Goal: Task Accomplishment & Management: Use online tool/utility

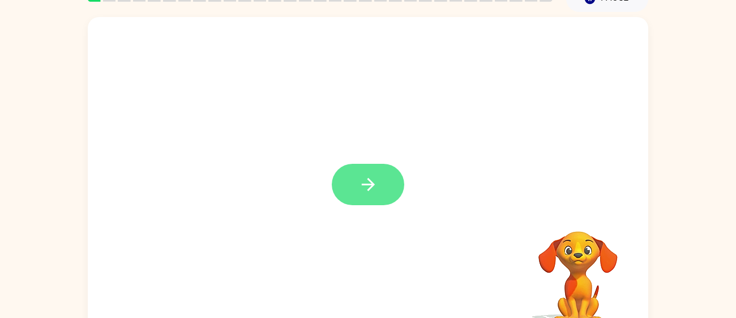
scroll to position [60, 0]
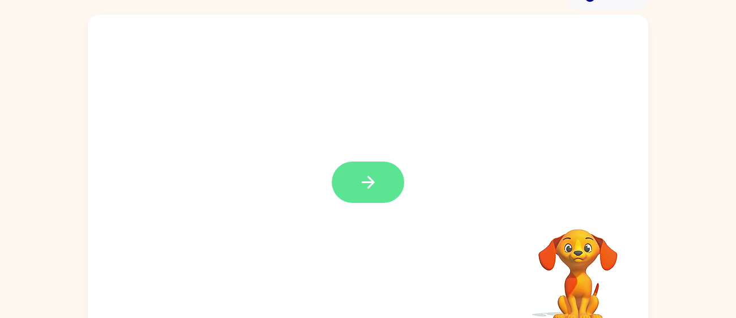
click at [344, 171] on button "button" at bounding box center [368, 181] width 72 height 41
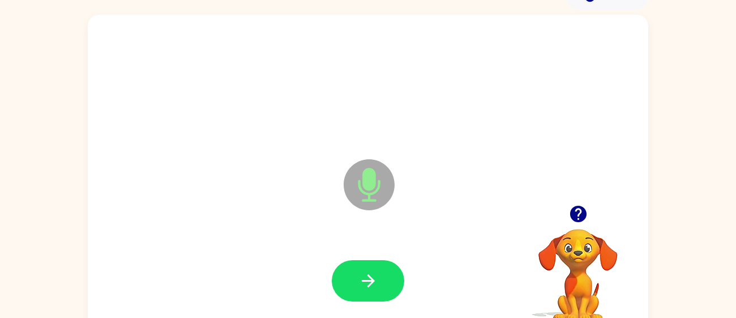
click at [344, 171] on icon "Microphone The Microphone is here when it is your turn to talk" at bounding box center [426, 198] width 170 height 85
click at [414, 282] on div at bounding box center [368, 280] width 538 height 93
click at [390, 281] on button "button" at bounding box center [368, 280] width 72 height 41
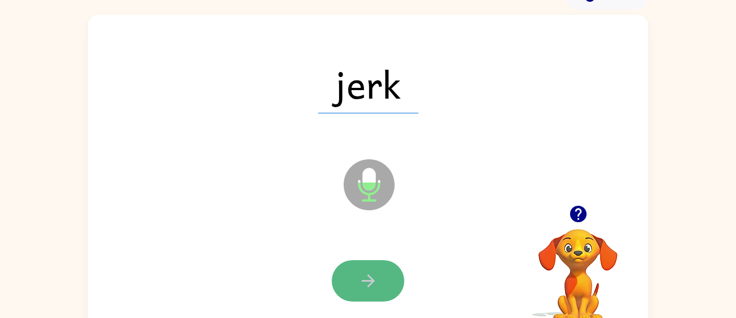
click at [396, 290] on button "button" at bounding box center [368, 280] width 72 height 41
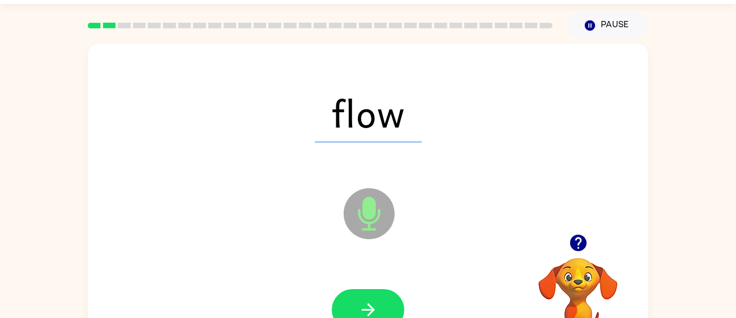
scroll to position [0, 0]
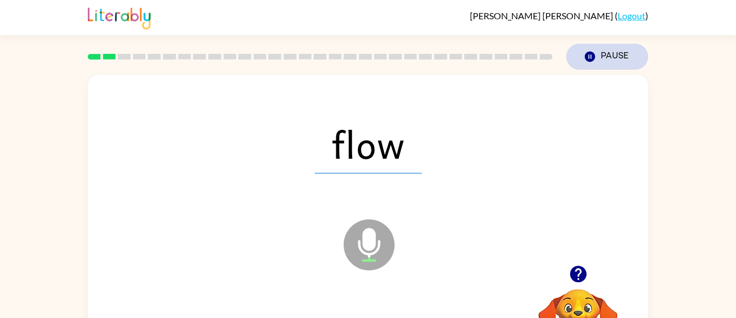
click at [615, 50] on button "Pause Pause" at bounding box center [607, 57] width 82 height 26
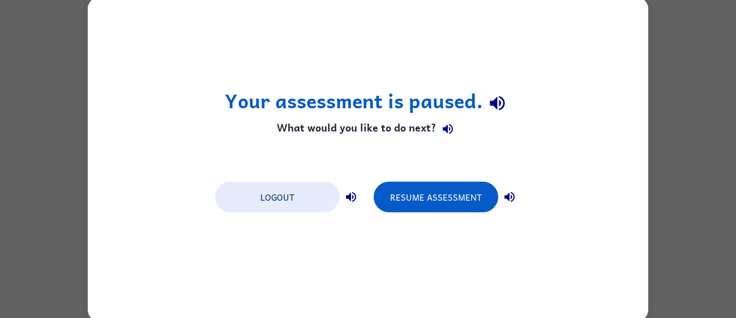
click at [615, 50] on div "Your assessment is paused. What would you like to do next? Logout Resume Assess…" at bounding box center [368, 158] width 560 height 323
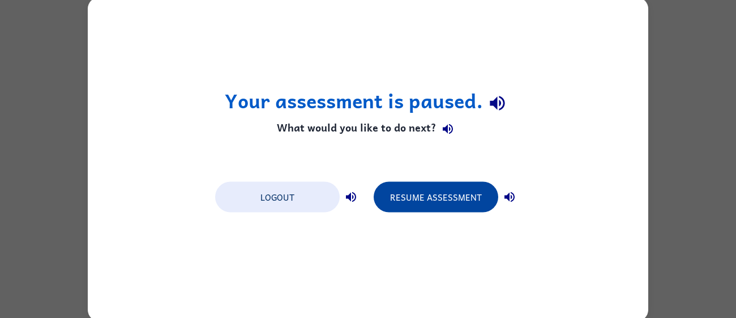
click at [482, 194] on button "Resume Assessment" at bounding box center [436, 196] width 125 height 31
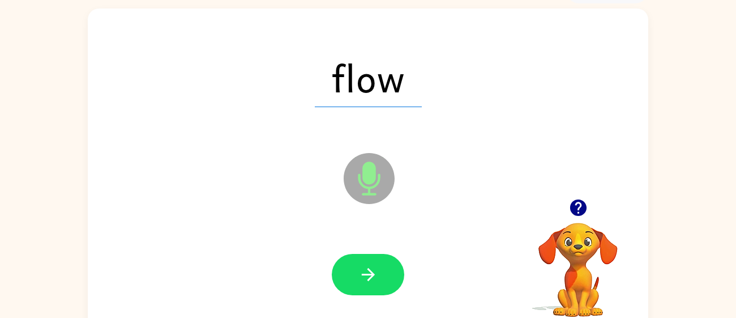
scroll to position [67, 0]
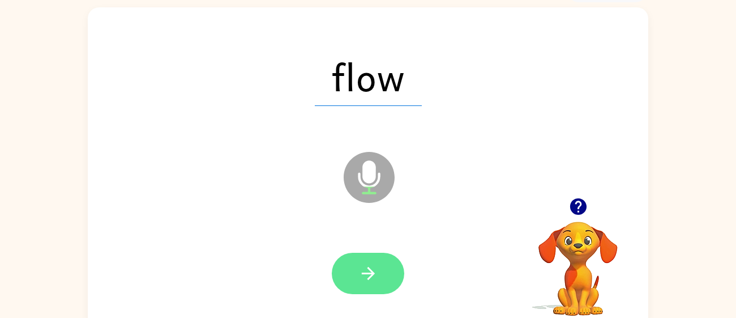
click at [383, 268] on button "button" at bounding box center [368, 272] width 72 height 41
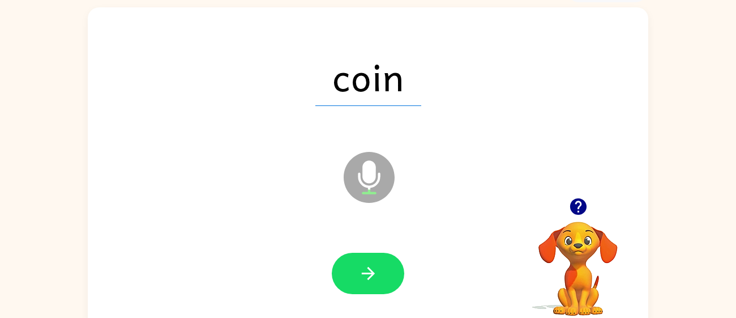
click at [383, 268] on button "button" at bounding box center [368, 272] width 72 height 41
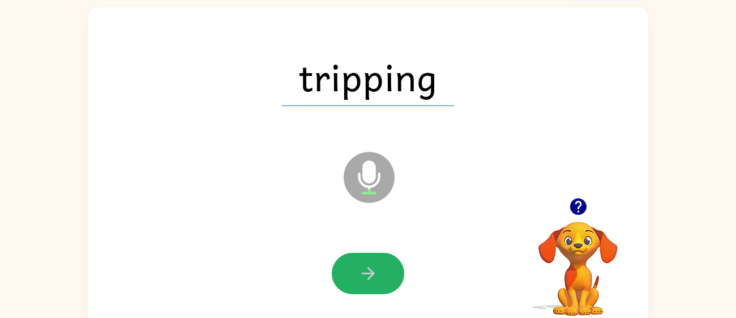
click at [383, 268] on button "button" at bounding box center [368, 272] width 72 height 41
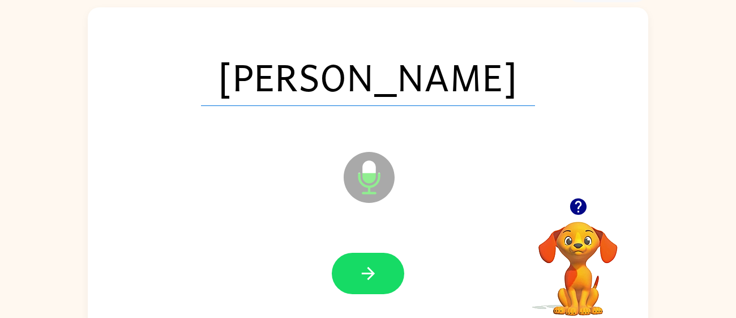
click at [344, 92] on span "[PERSON_NAME]" at bounding box center [368, 76] width 334 height 59
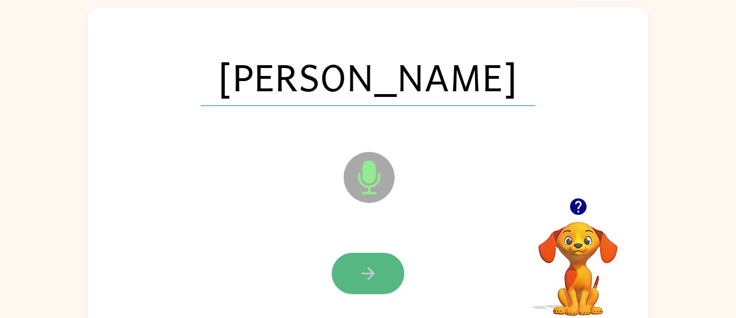
click at [369, 270] on icon "button" at bounding box center [368, 273] width 20 height 20
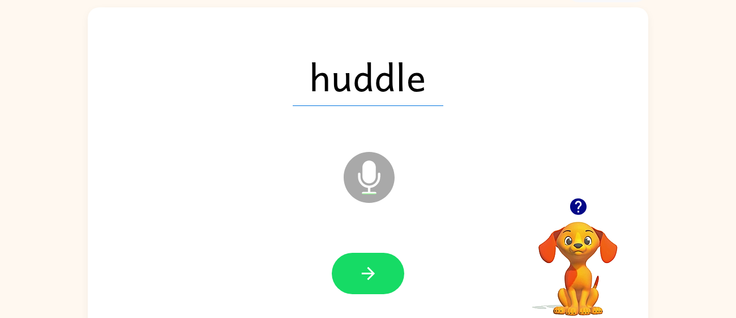
drag, startPoint x: 397, startPoint y: 192, endPoint x: 378, endPoint y: 237, distance: 48.9
click at [378, 237] on div "huddle Microphone The Microphone is here when it is your turn to talk" at bounding box center [368, 168] width 560 height 323
click at [375, 263] on icon "button" at bounding box center [368, 273] width 20 height 20
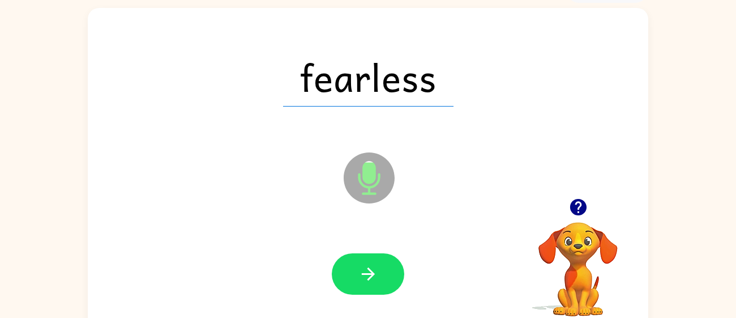
scroll to position [62, 0]
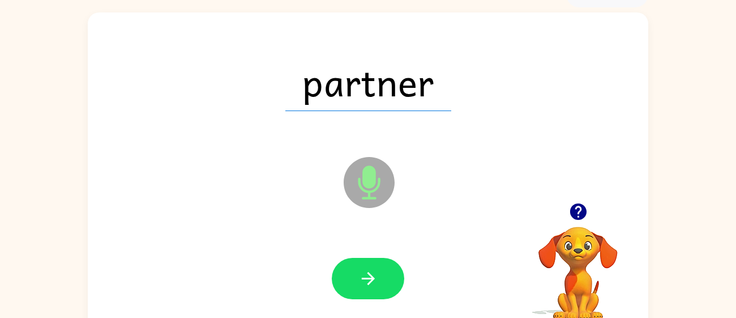
click at [321, 177] on div "partner Microphone The Microphone is here when it is your turn to talk" at bounding box center [368, 173] width 560 height 323
click at [359, 300] on div at bounding box center [368, 278] width 538 height 93
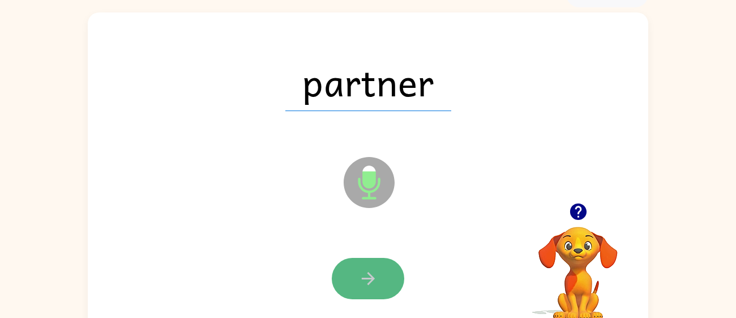
click at [357, 293] on button "button" at bounding box center [368, 278] width 72 height 41
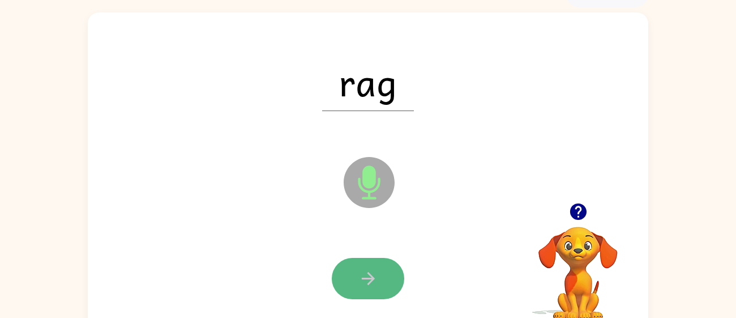
click at [362, 281] on icon "button" at bounding box center [368, 278] width 20 height 20
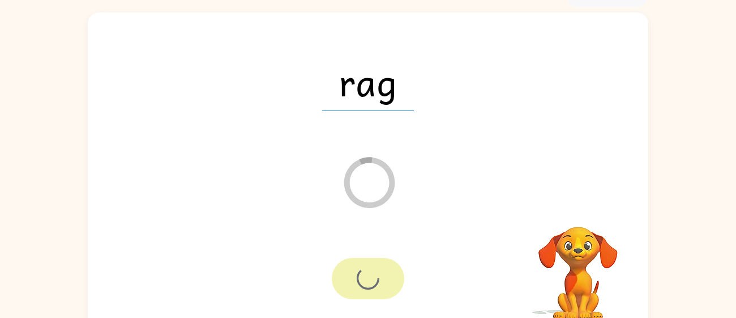
click at [362, 281] on div at bounding box center [368, 278] width 72 height 41
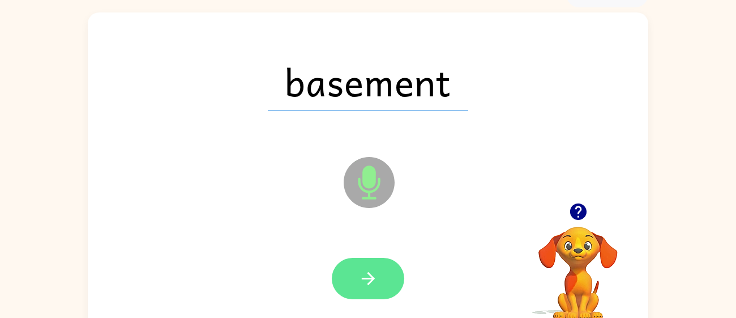
click at [369, 284] on icon "button" at bounding box center [367, 278] width 13 height 13
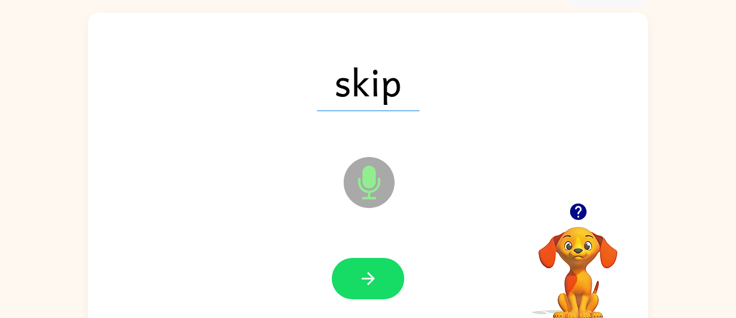
click at [369, 284] on icon "button" at bounding box center [367, 278] width 13 height 13
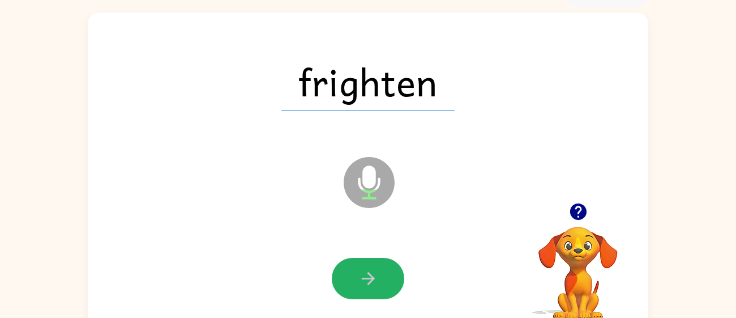
click at [369, 284] on icon "button" at bounding box center [367, 278] width 13 height 13
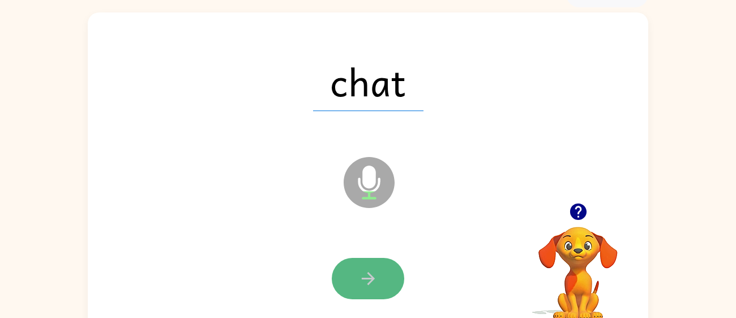
click at [389, 275] on button "button" at bounding box center [368, 278] width 72 height 41
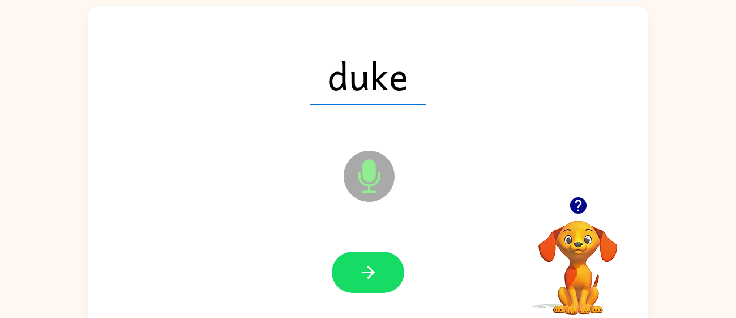
scroll to position [80, 0]
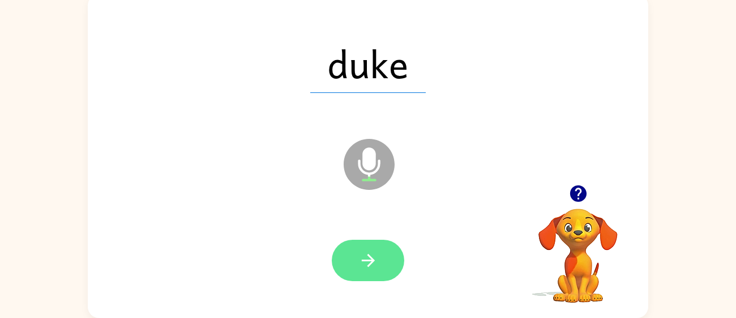
click at [372, 275] on button "button" at bounding box center [368, 259] width 72 height 41
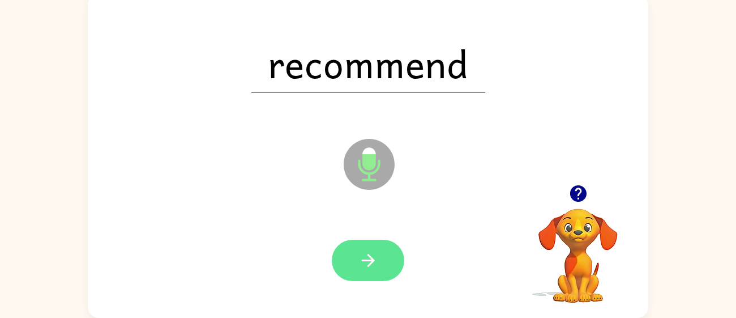
click at [341, 248] on button "button" at bounding box center [368, 259] width 72 height 41
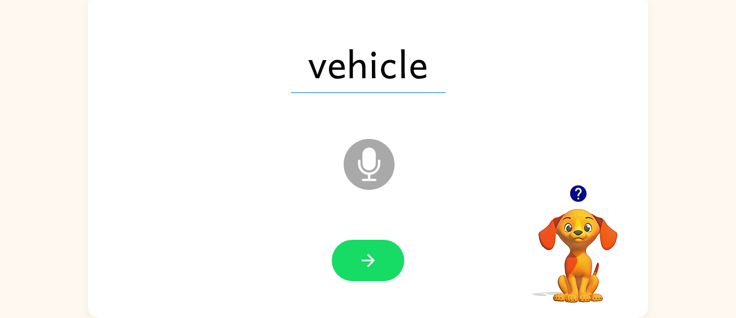
click at [341, 248] on button "button" at bounding box center [368, 259] width 72 height 41
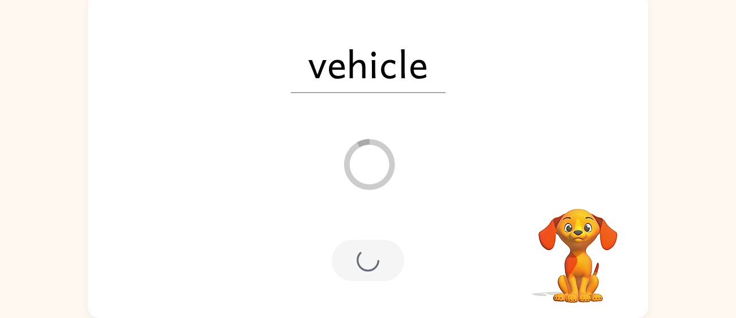
click at [341, 248] on div at bounding box center [368, 259] width 72 height 41
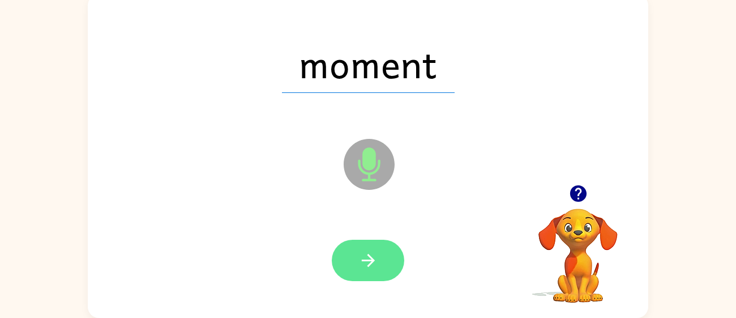
click at [369, 280] on button "button" at bounding box center [368, 259] width 72 height 41
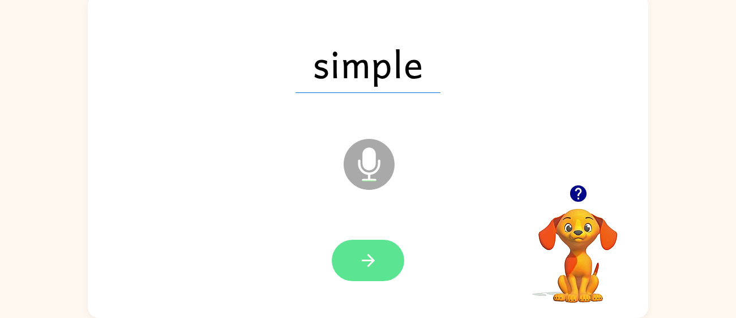
click at [375, 253] on icon "button" at bounding box center [368, 260] width 20 height 20
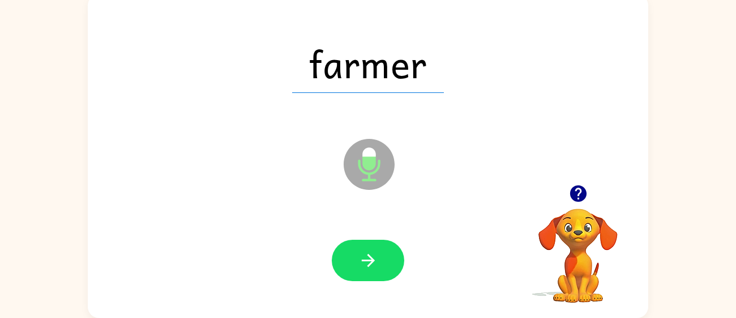
click at [410, 258] on div at bounding box center [368, 260] width 538 height 93
click at [405, 257] on div at bounding box center [368, 260] width 538 height 93
click at [396, 255] on button "button" at bounding box center [368, 259] width 72 height 41
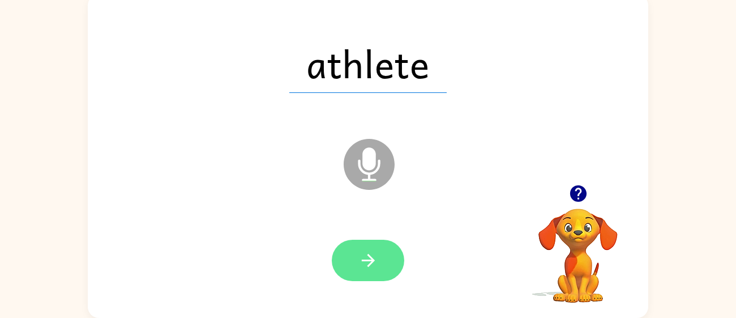
click at [364, 255] on icon "button" at bounding box center [368, 260] width 20 height 20
click at [373, 252] on icon "button" at bounding box center [368, 260] width 20 height 20
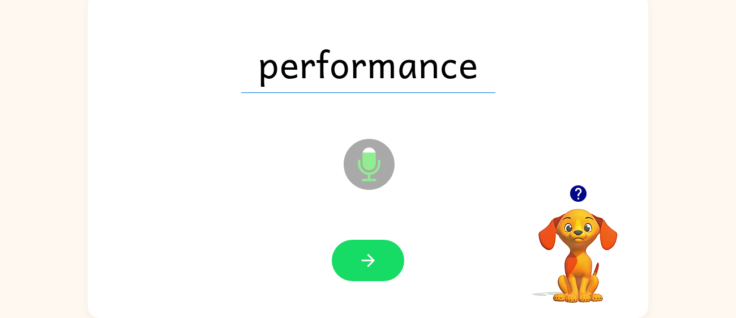
click at [373, 252] on icon "button" at bounding box center [368, 260] width 20 height 20
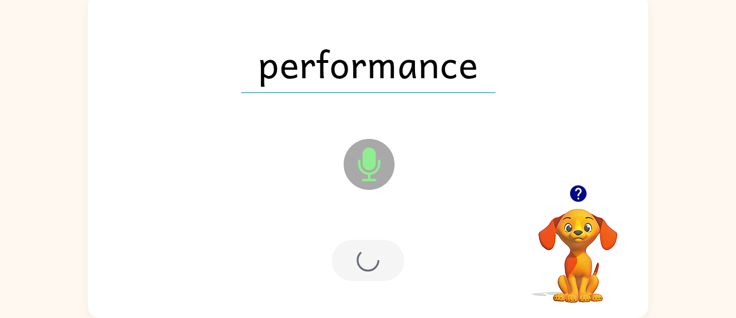
click at [373, 252] on div at bounding box center [368, 259] width 72 height 41
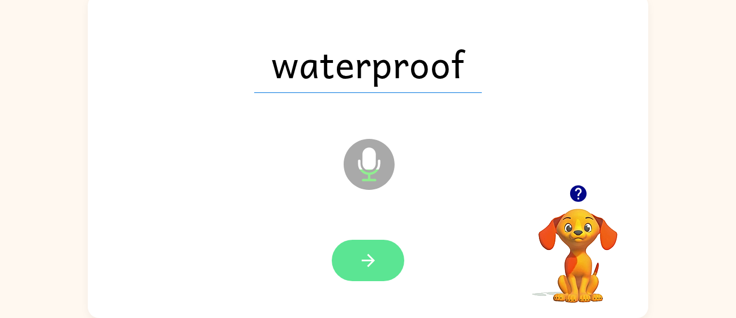
click at [360, 252] on icon "button" at bounding box center [368, 260] width 20 height 20
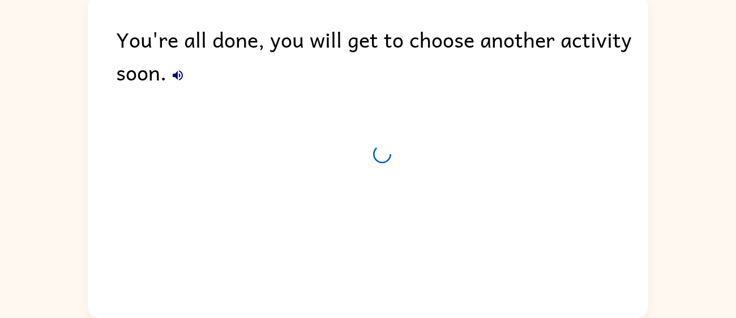
scroll to position [60, 0]
